Goal: Task Accomplishment & Management: Manage account settings

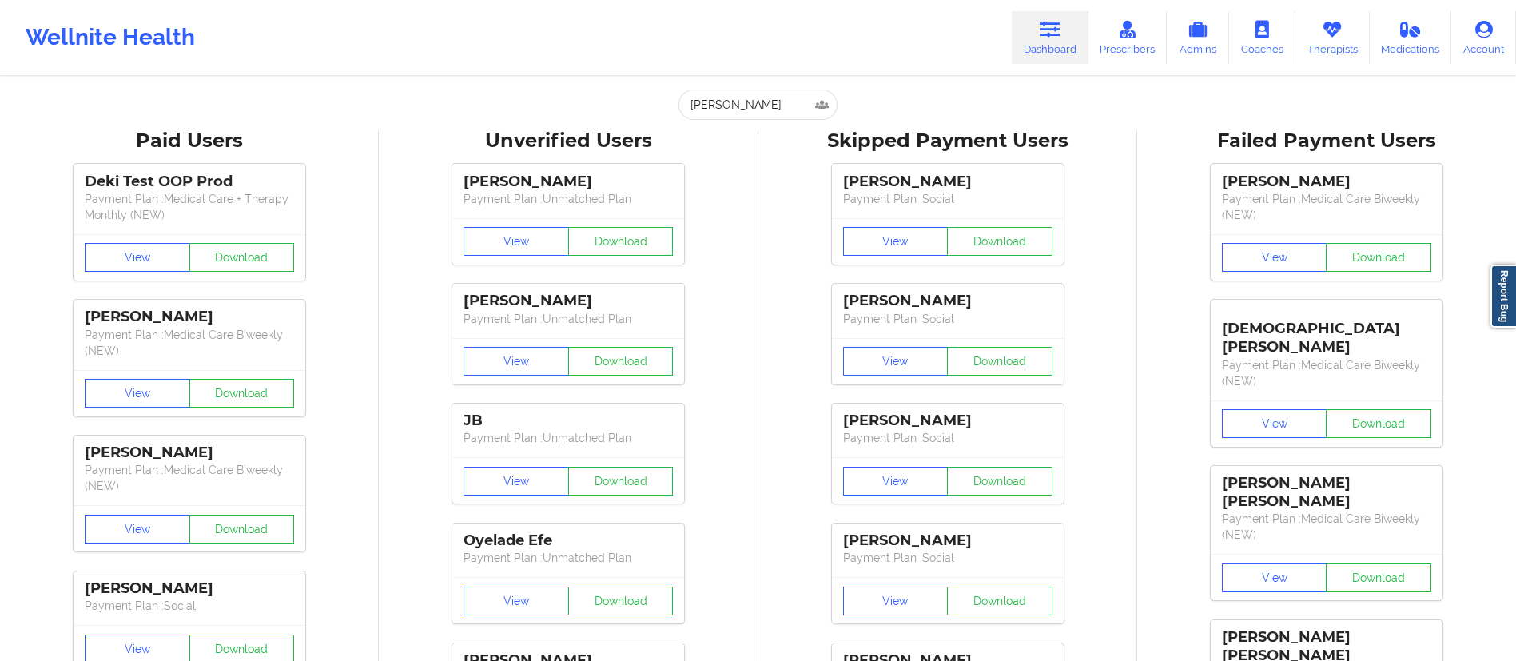
type input "[PERSON_NAME]"
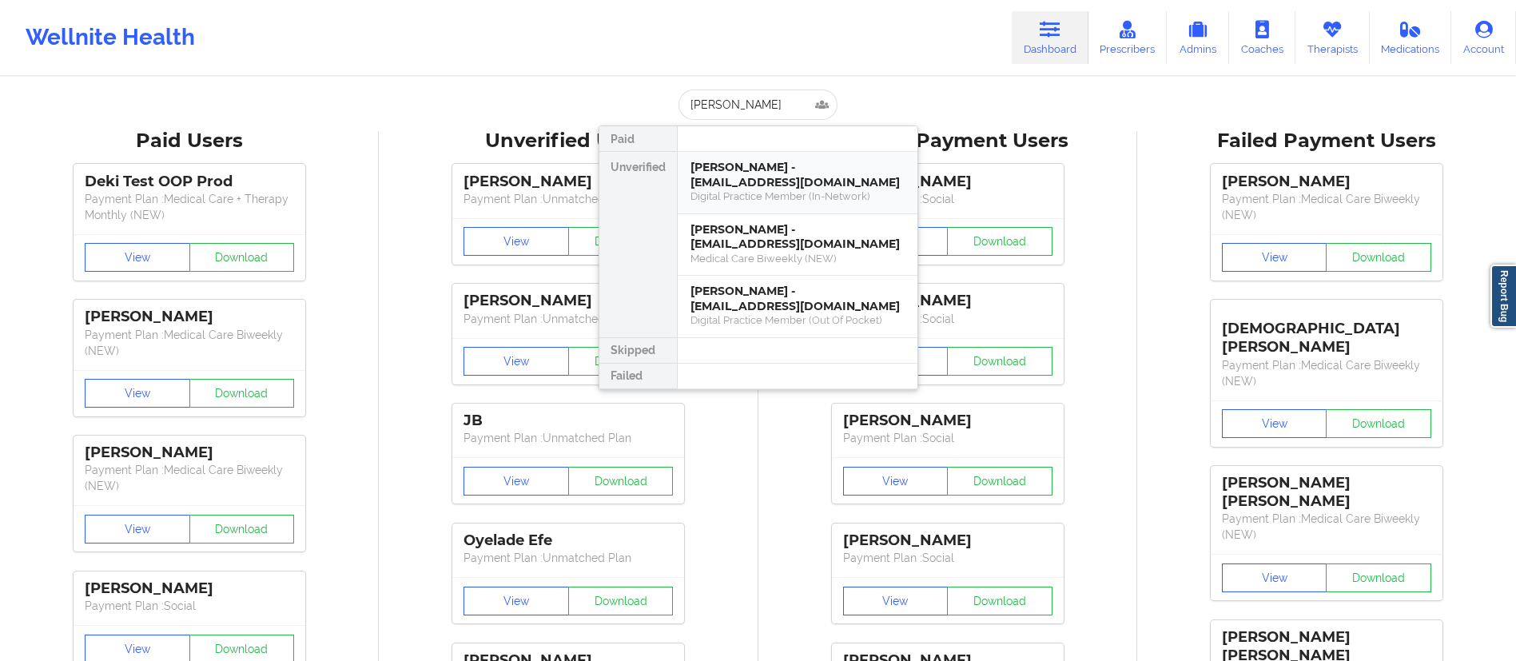
click at [748, 193] on div "Digital Practice Member (In-Network)" at bounding box center [798, 196] width 214 height 14
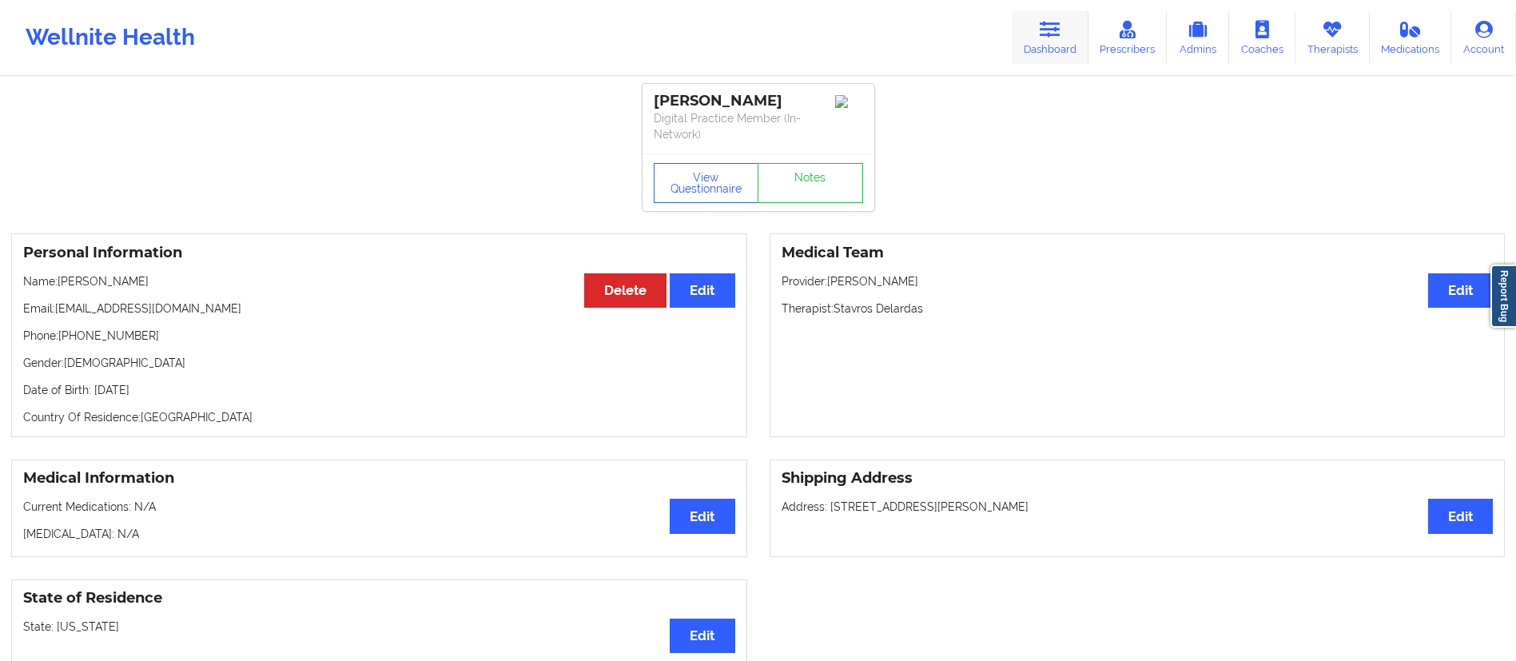
click at [1044, 38] on link "Dashboard" at bounding box center [1050, 37] width 77 height 53
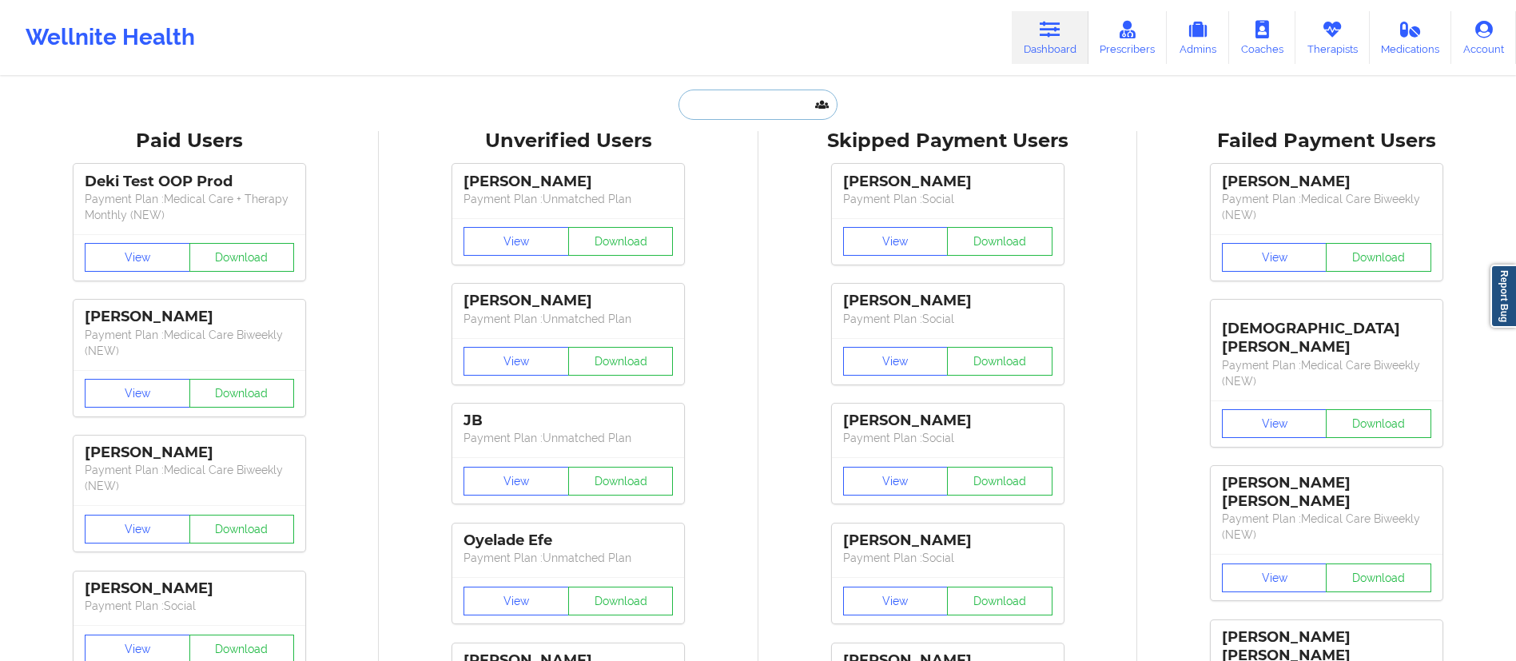
click at [787, 98] on input "text" at bounding box center [758, 105] width 158 height 30
paste input "[PERSON_NAME]"
type input "[PERSON_NAME]"
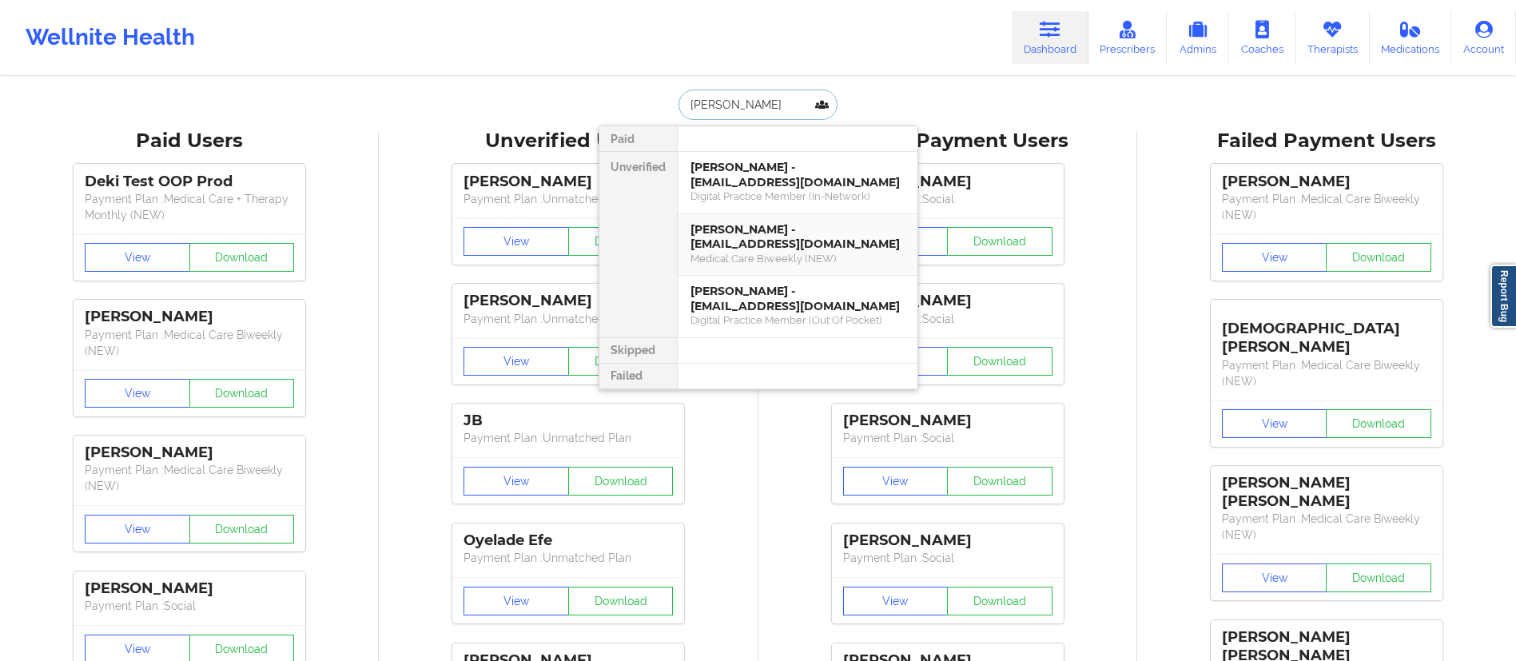
click at [774, 253] on div "Medical Care Biweekly (NEW)" at bounding box center [798, 259] width 214 height 14
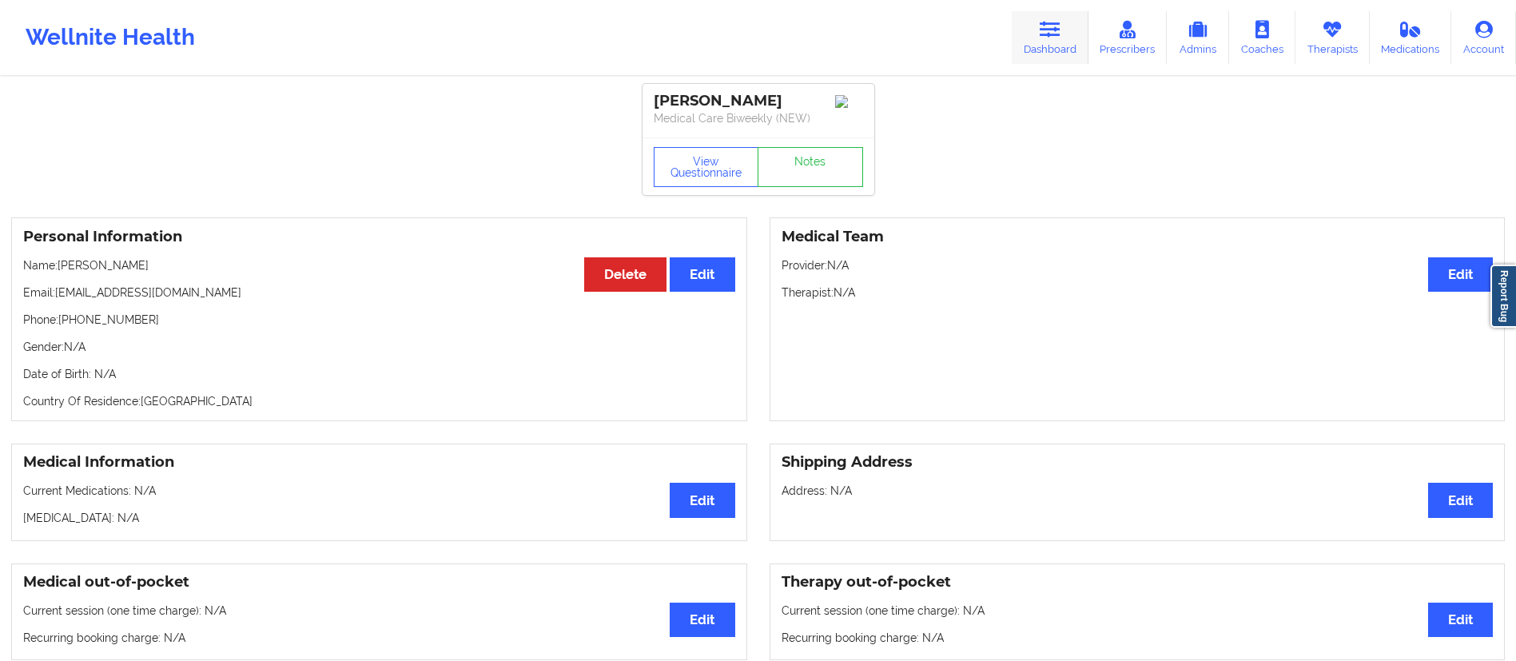
click at [1038, 34] on link "Dashboard" at bounding box center [1050, 37] width 77 height 53
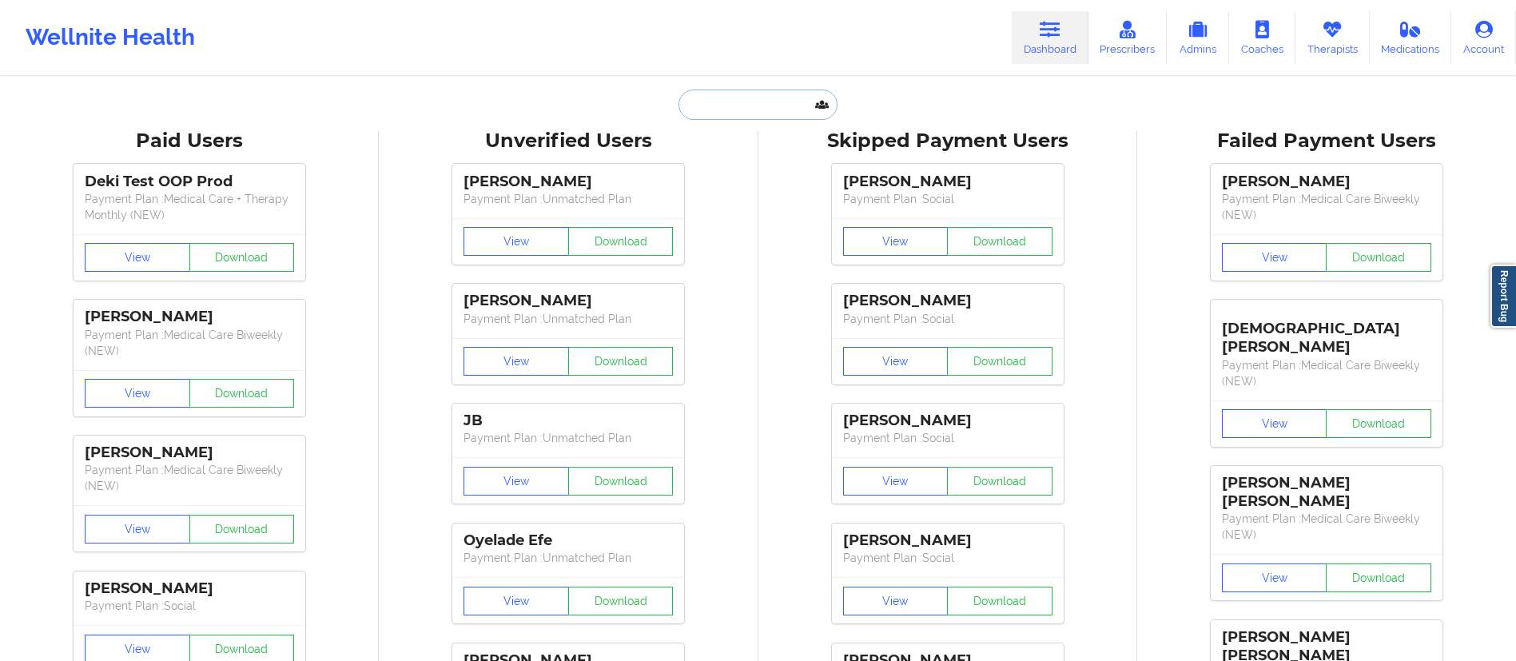
click at [778, 114] on input "text" at bounding box center [758, 105] width 158 height 30
paste input "[PERSON_NAME]"
type input "[PERSON_NAME]"
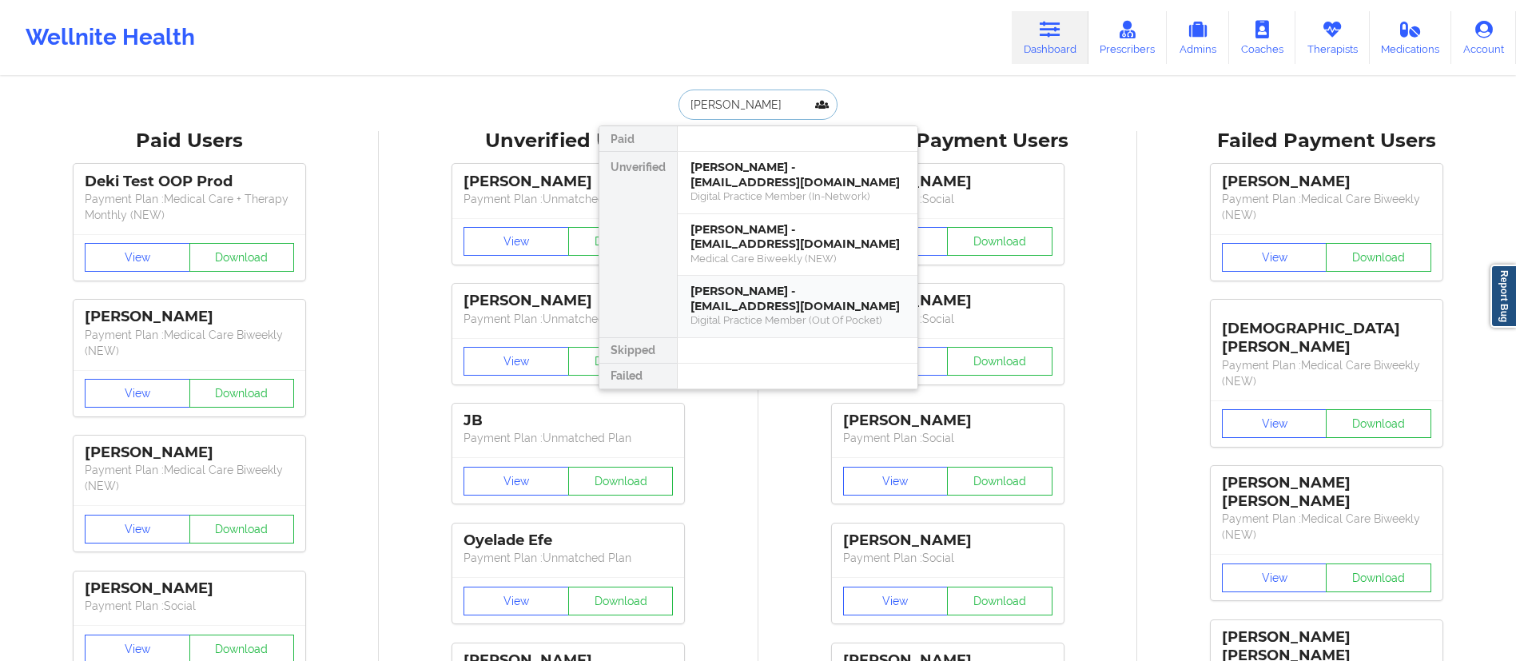
click at [778, 325] on div "Digital Practice Member (Out Of Pocket)" at bounding box center [798, 320] width 214 height 14
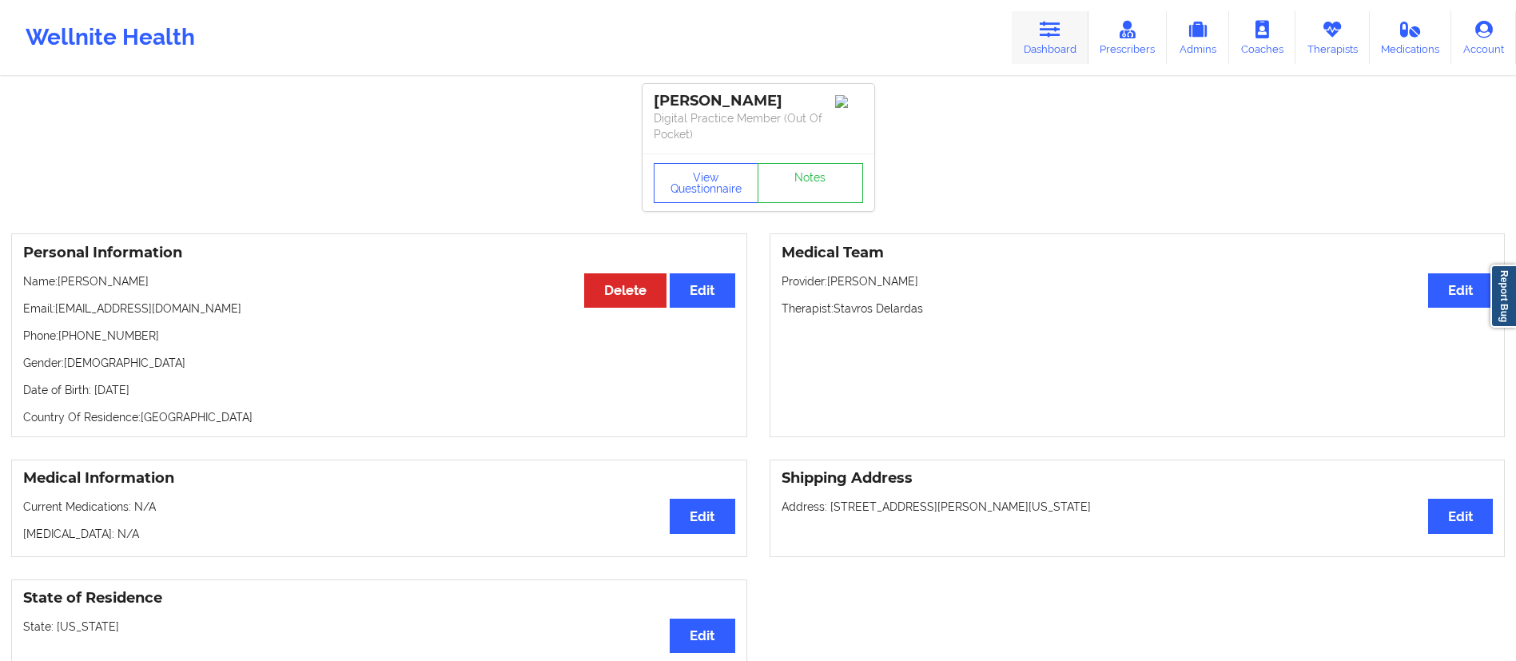
click at [1050, 38] on link "Dashboard" at bounding box center [1050, 37] width 77 height 53
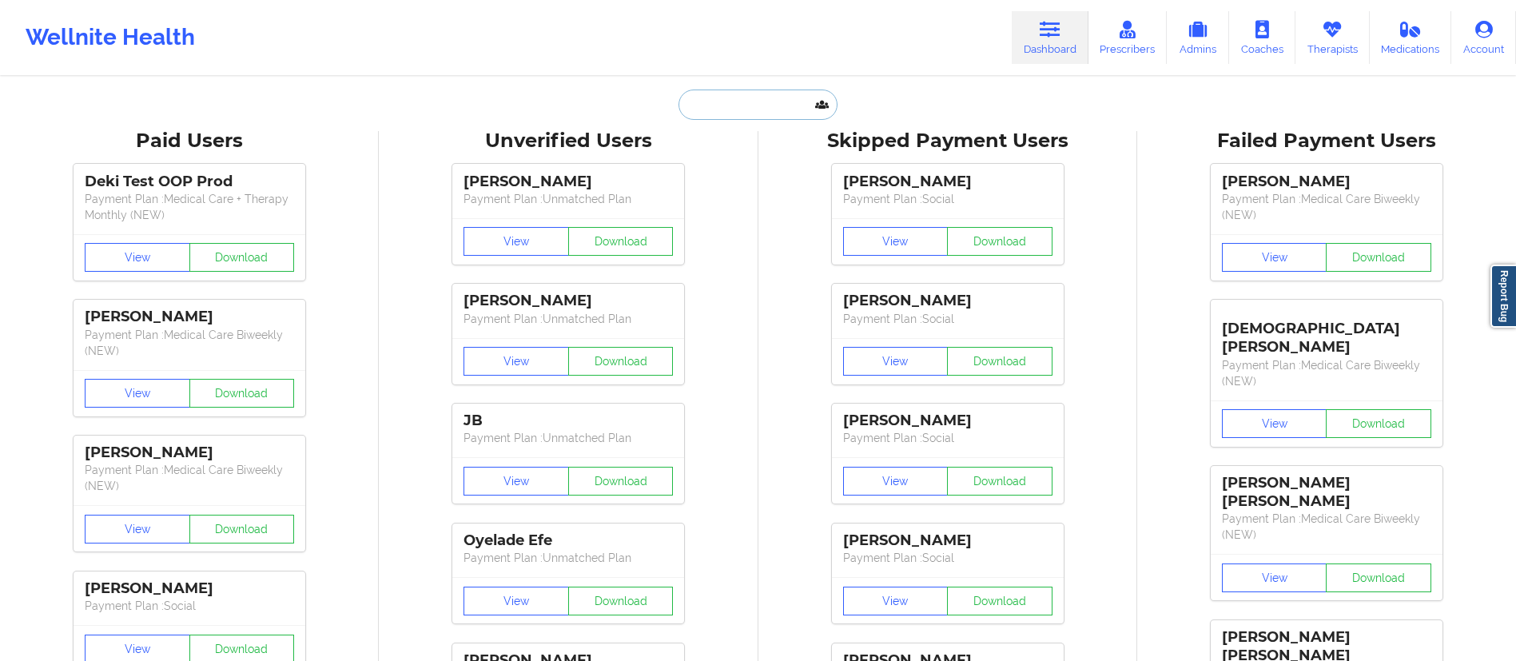
click at [799, 97] on input "text" at bounding box center [758, 105] width 158 height 30
paste input "[EMAIL_ADDRESS][DOMAIN_NAME]"
type input "[EMAIL_ADDRESS][DOMAIN_NAME]"
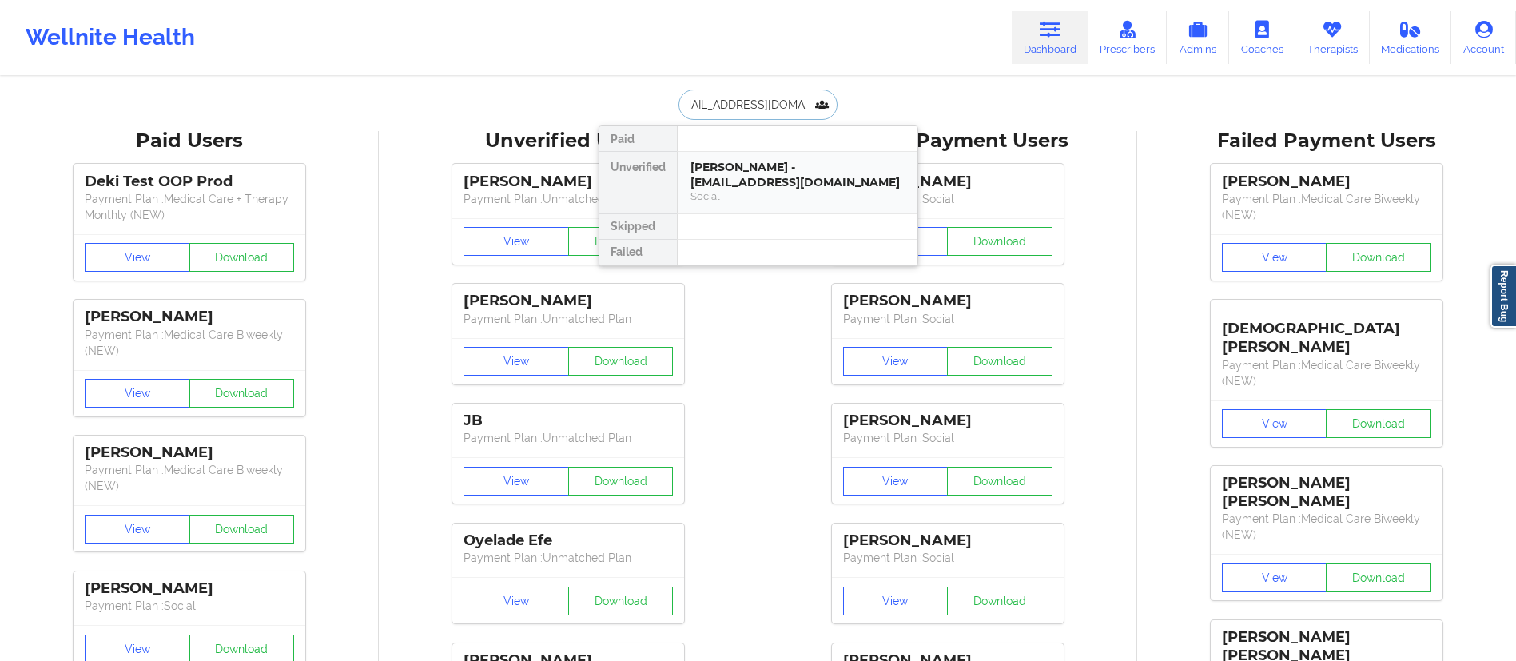
click at [799, 189] on div "[PERSON_NAME] - [EMAIL_ADDRESS][DOMAIN_NAME]" at bounding box center [798, 175] width 214 height 30
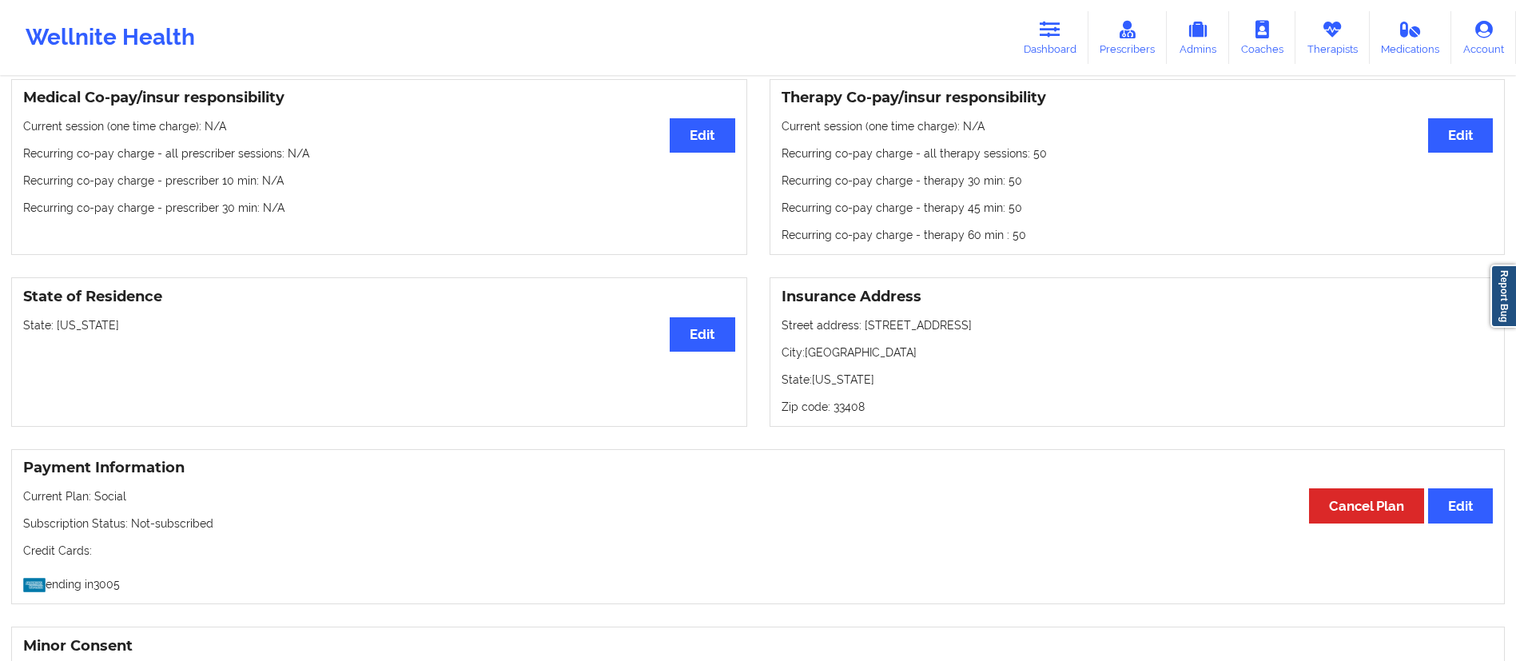
scroll to position [477, 0]
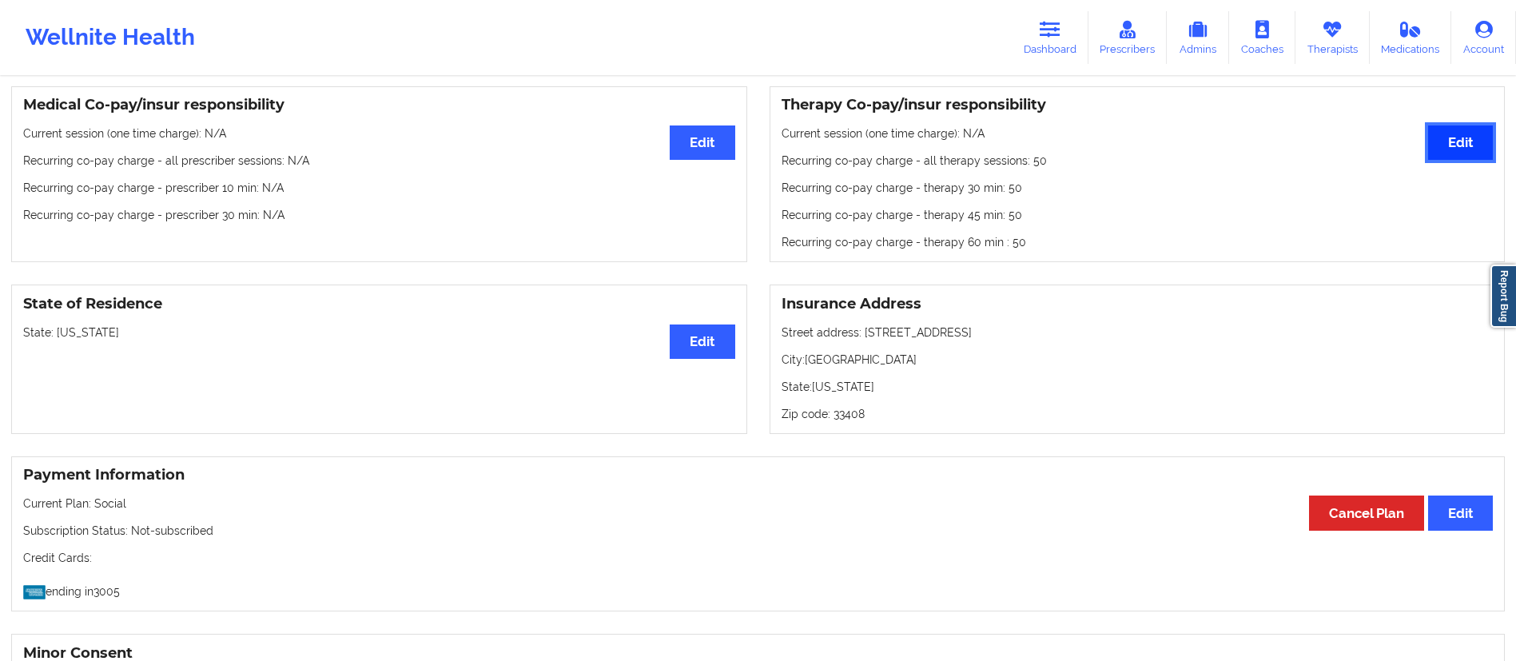
click at [1432, 145] on button "Edit" at bounding box center [1460, 142] width 65 height 34
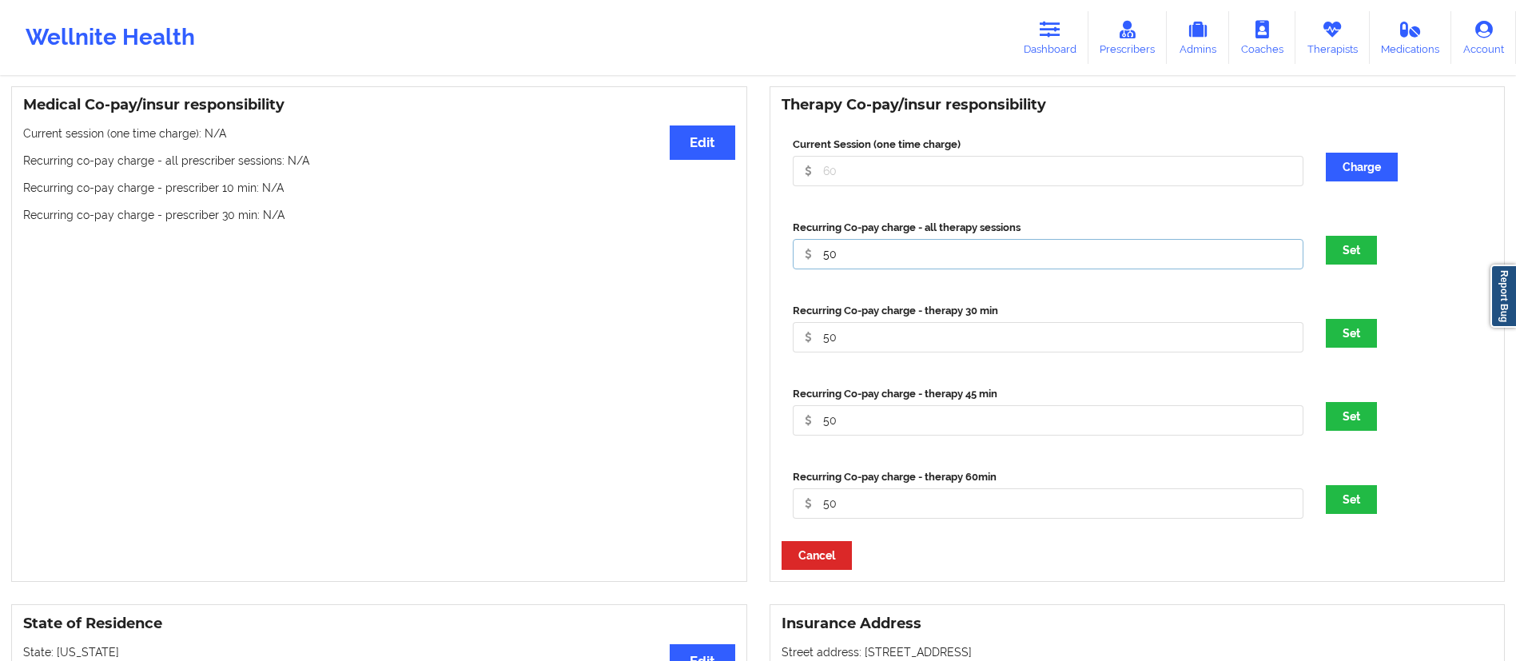
drag, startPoint x: 854, startPoint y: 262, endPoint x: 815, endPoint y: 260, distance: 38.4
click at [815, 186] on input "50" at bounding box center [1049, 171] width 512 height 30
type input "0"
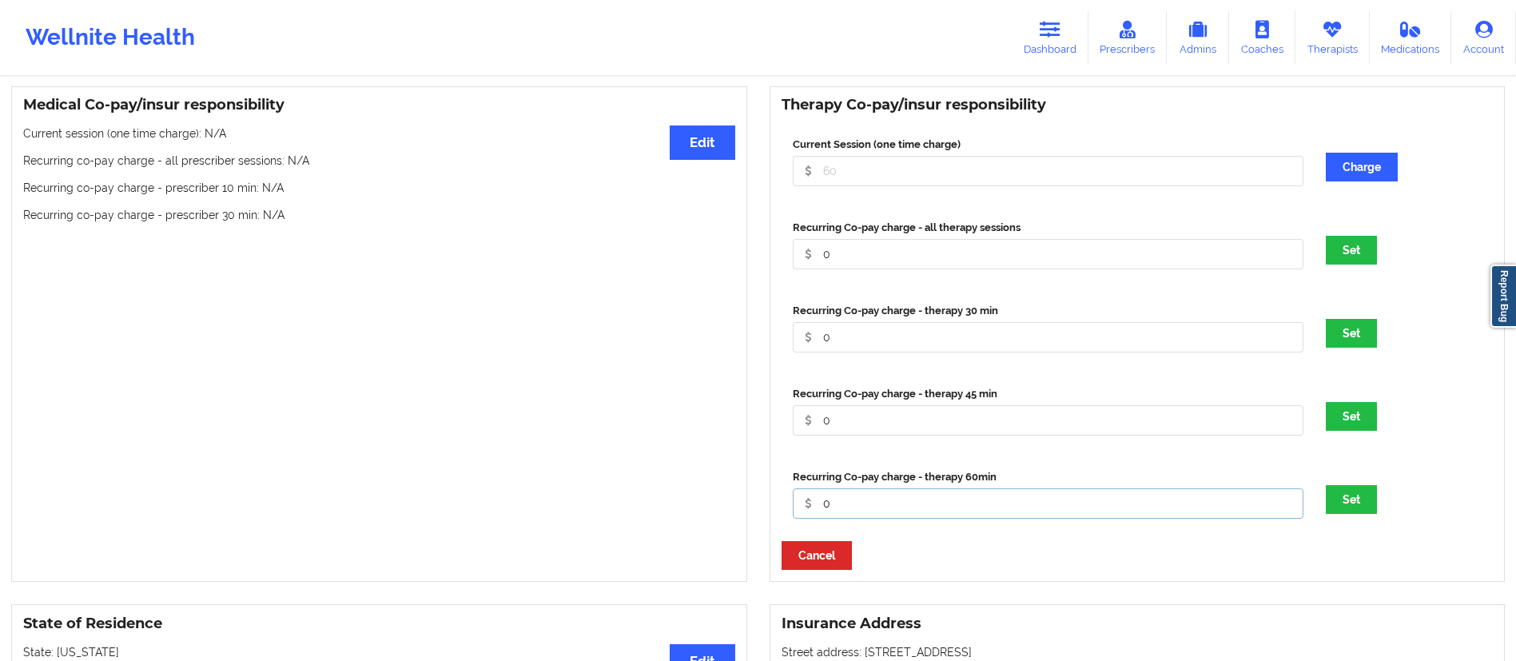
type input "0"
click at [1326, 485] on button "Set" at bounding box center [1351, 499] width 51 height 29
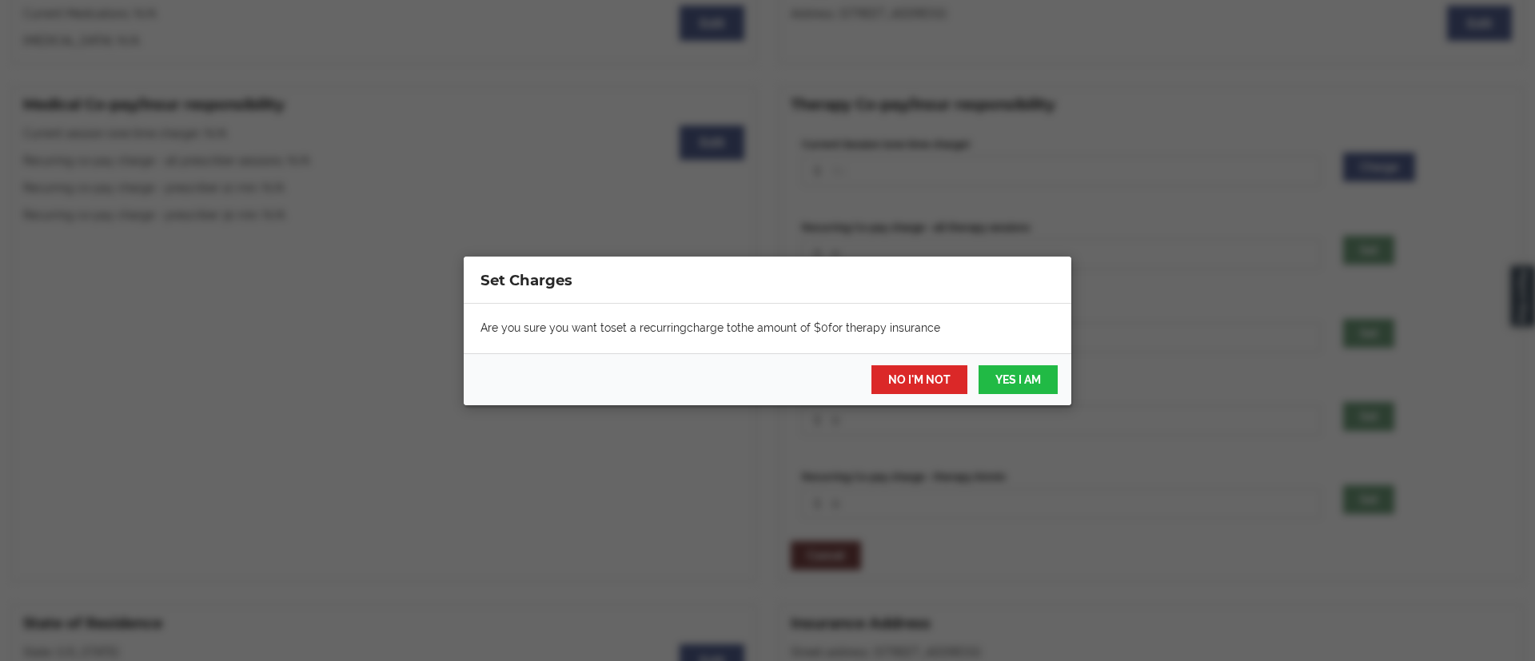
click at [795, 306] on div "Are you sure you want to set a recurring charge to the amount of $ 0 for therap…" at bounding box center [767, 329] width 607 height 50
click at [1002, 369] on button "YES I AM" at bounding box center [1017, 379] width 79 height 29
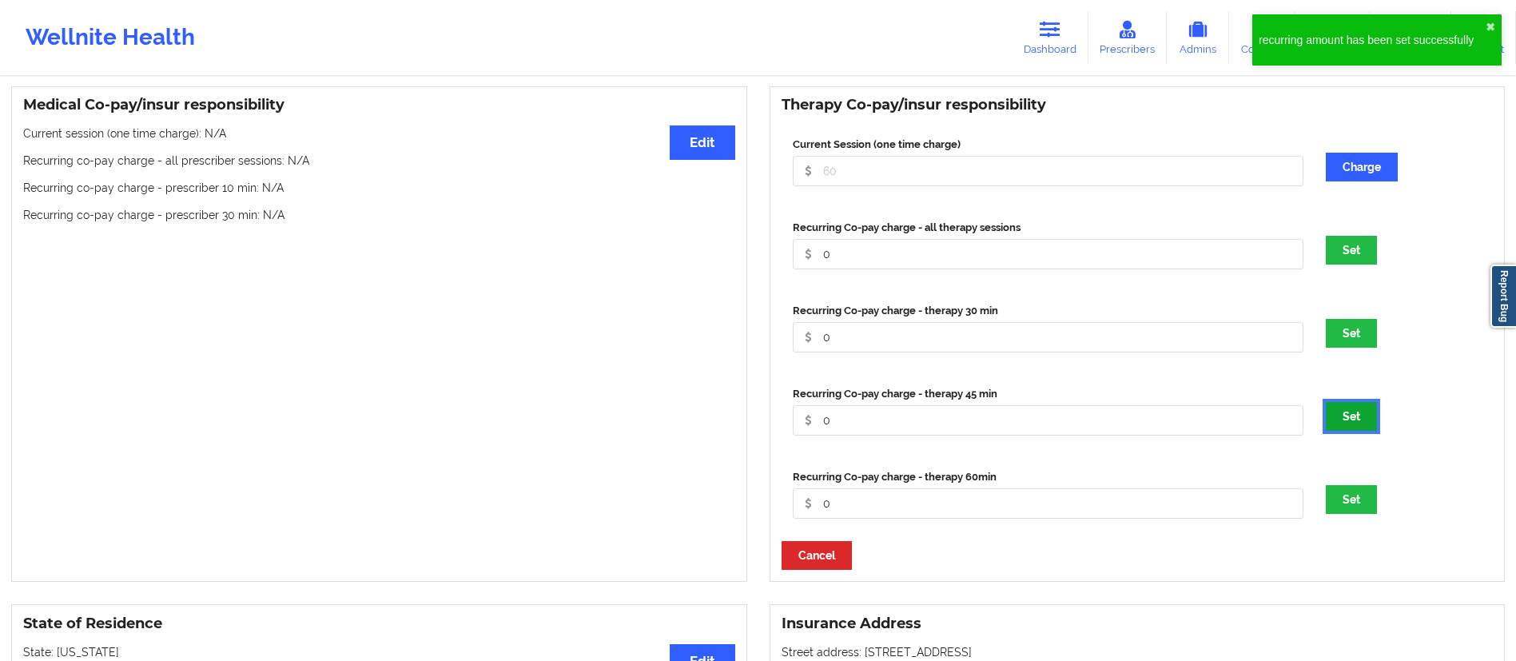
click at [1360, 428] on button "Set" at bounding box center [1351, 416] width 51 height 29
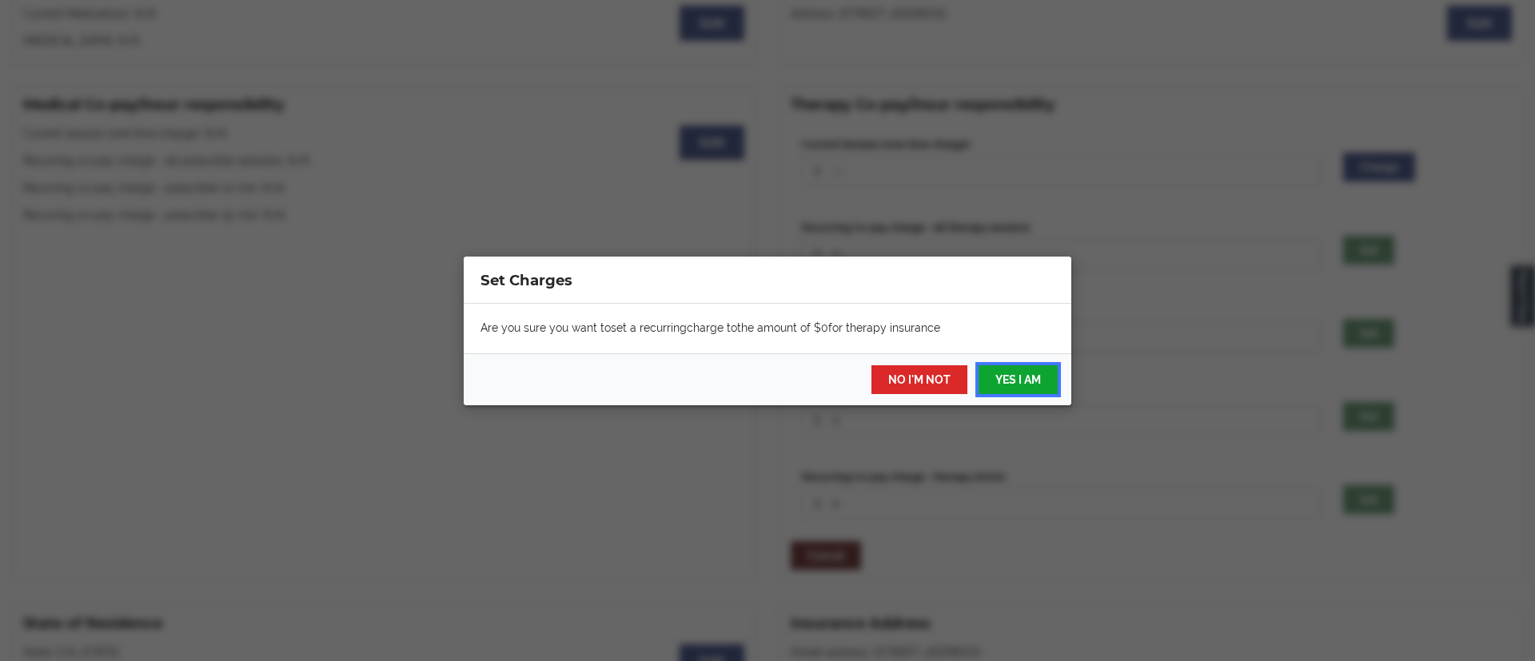
click at [1015, 380] on button "YES I AM" at bounding box center [1017, 379] width 79 height 29
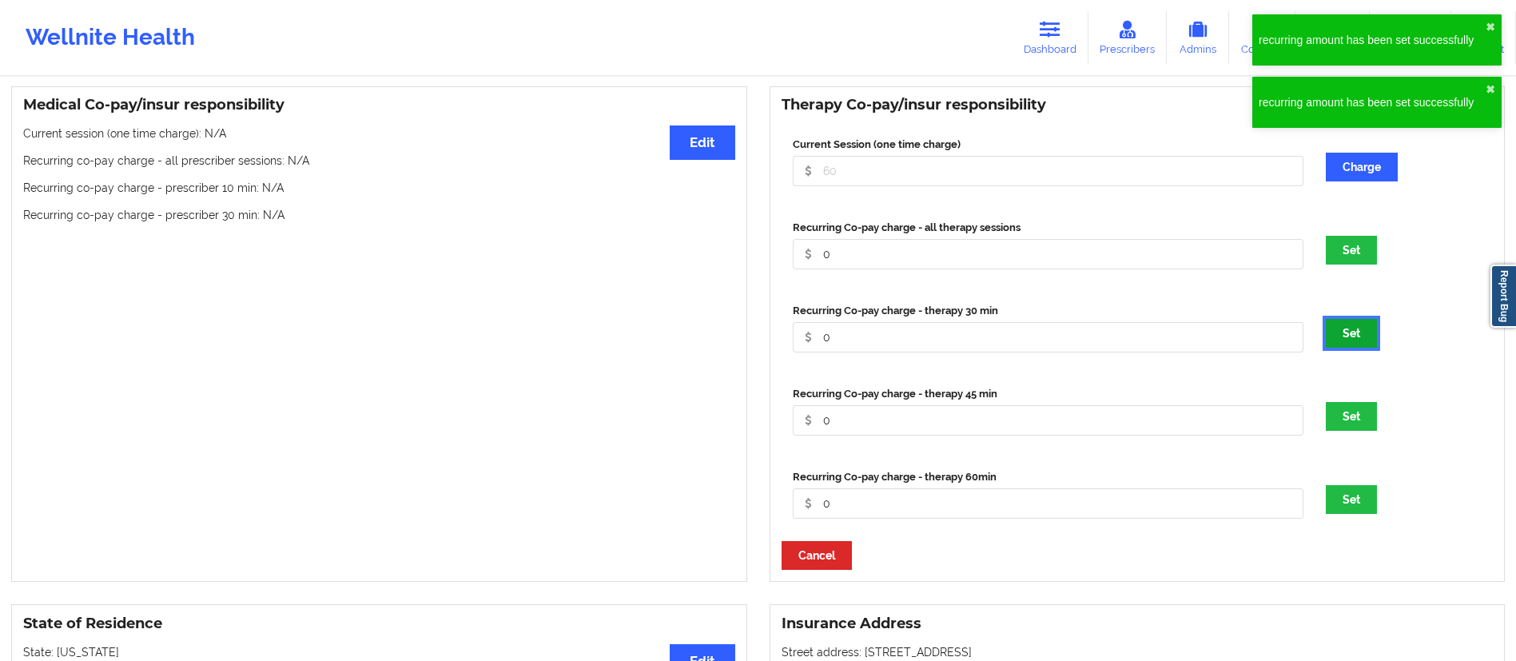
click at [1341, 344] on button "Set" at bounding box center [1351, 333] width 51 height 29
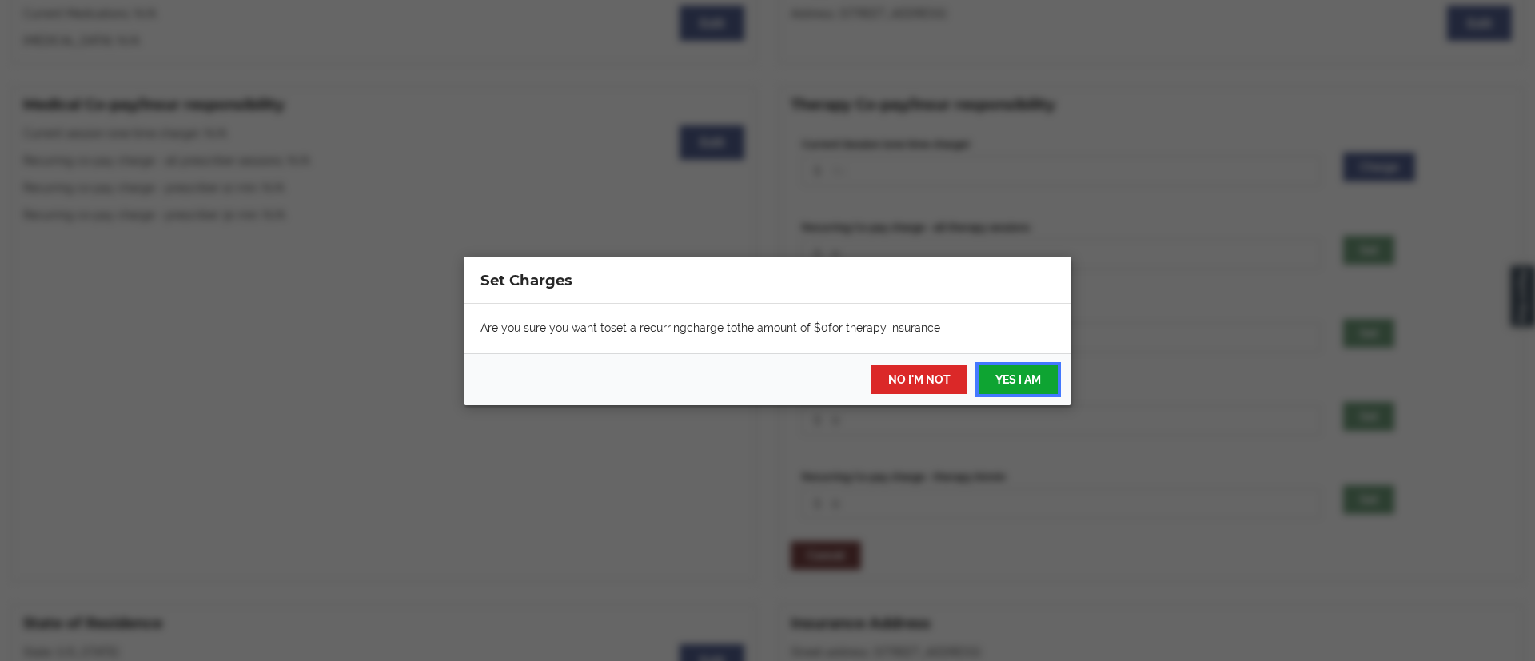
click at [986, 373] on button "YES I AM" at bounding box center [1017, 379] width 79 height 29
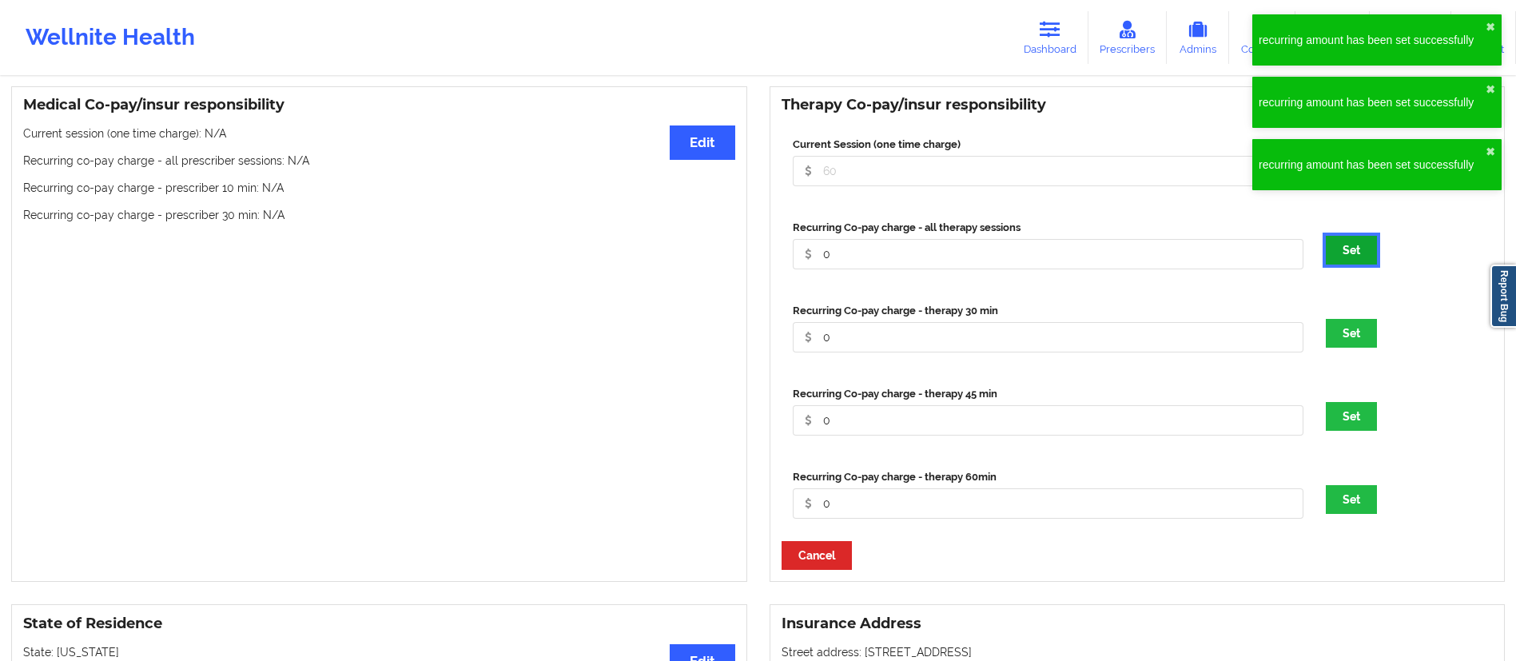
click at [1357, 265] on button "Set" at bounding box center [1351, 250] width 51 height 29
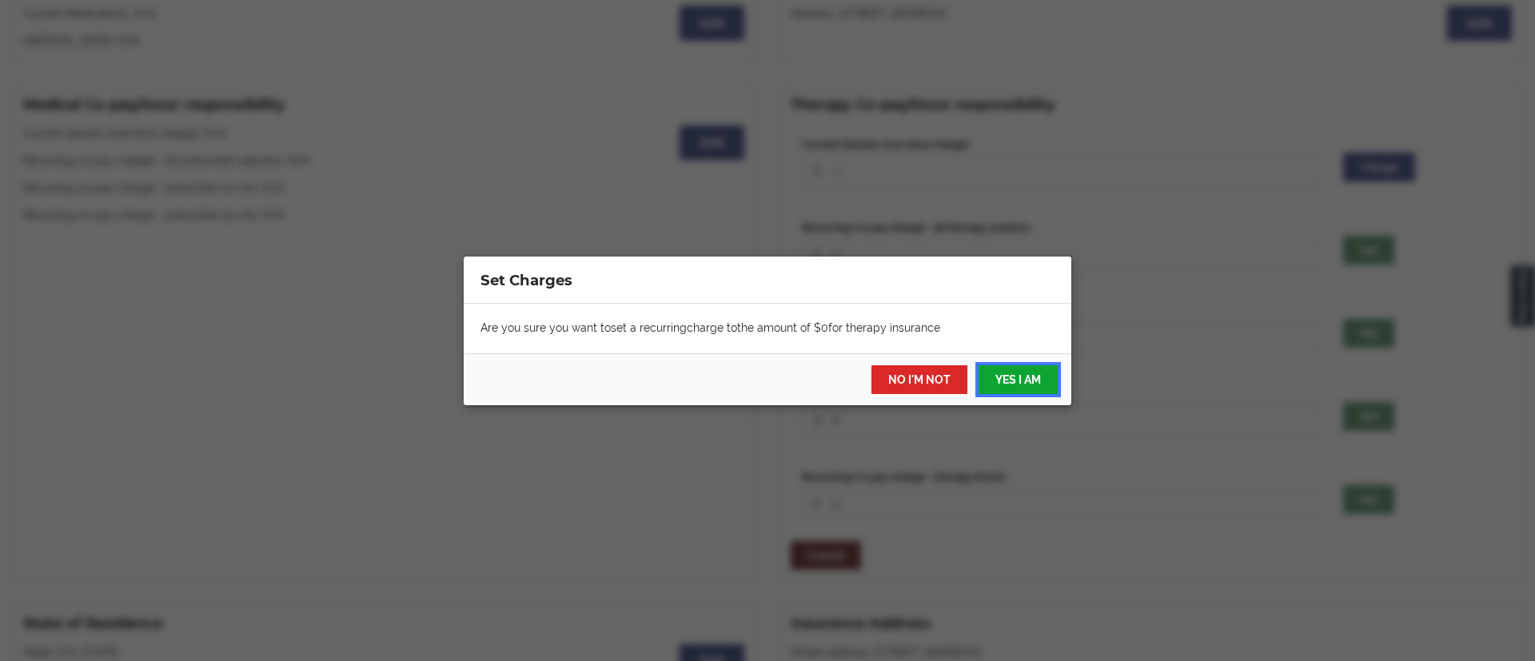
click at [1026, 375] on button "YES I AM" at bounding box center [1017, 379] width 79 height 29
